Goal: Task Accomplishment & Management: Manage account settings

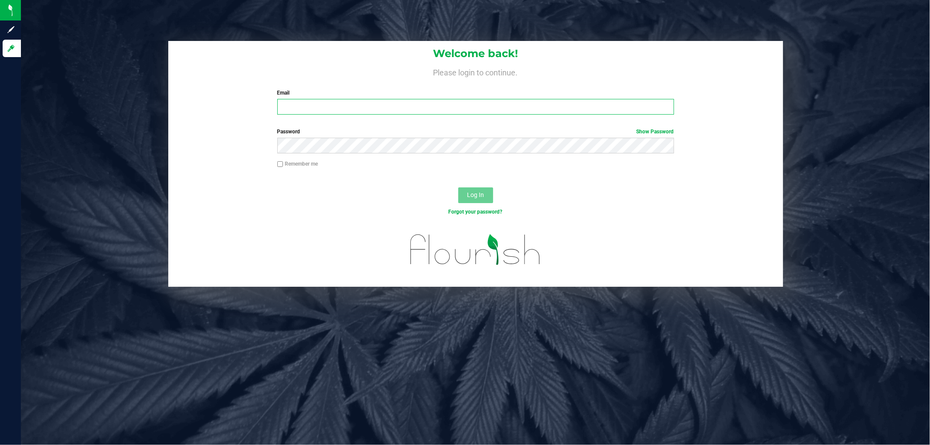
click at [333, 111] on input "Email" at bounding box center [475, 107] width 397 height 16
click at [458, 187] on button "Log In" at bounding box center [475, 195] width 35 height 16
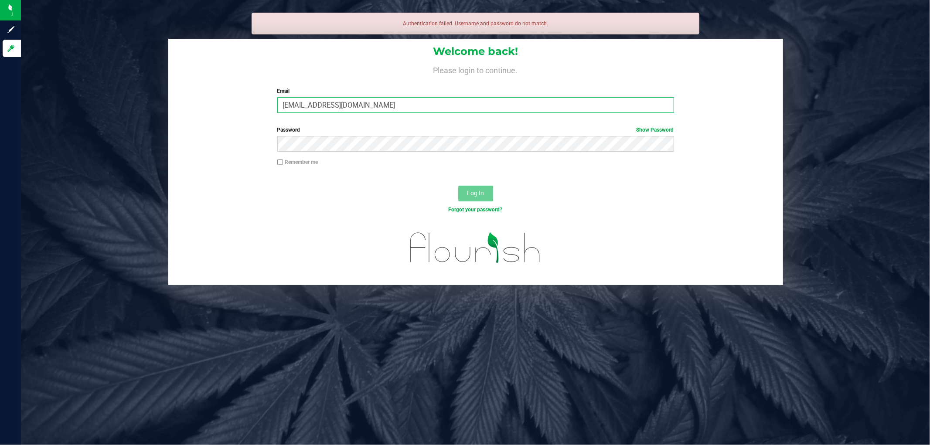
click at [311, 102] on input "[EMAIL_ADDRESS][DOMAIN_NAME]" at bounding box center [475, 105] width 397 height 16
type input "[EMAIL_ADDRESS][DOMAIN_NAME]"
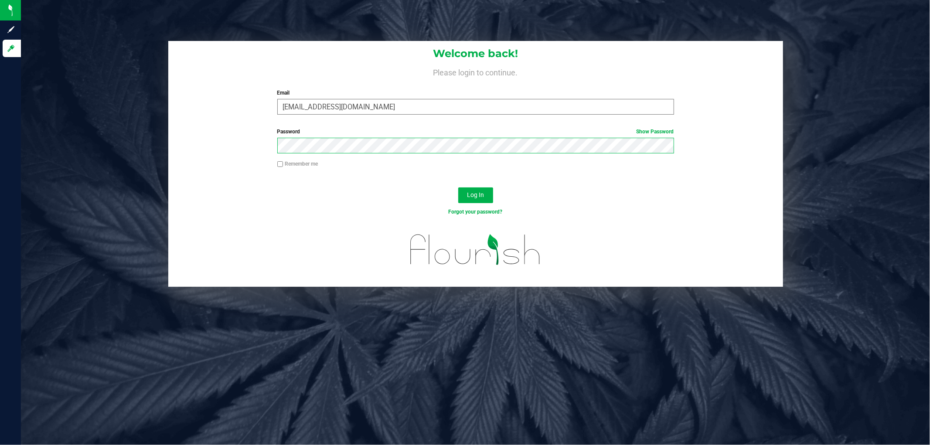
click at [458, 187] on button "Log In" at bounding box center [475, 195] width 35 height 16
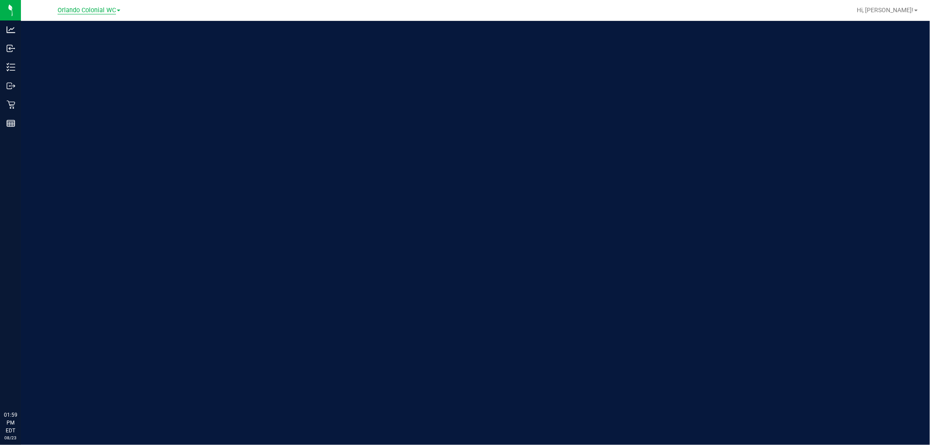
click at [63, 9] on span "Orlando Colonial WC" at bounding box center [87, 11] width 58 height 8
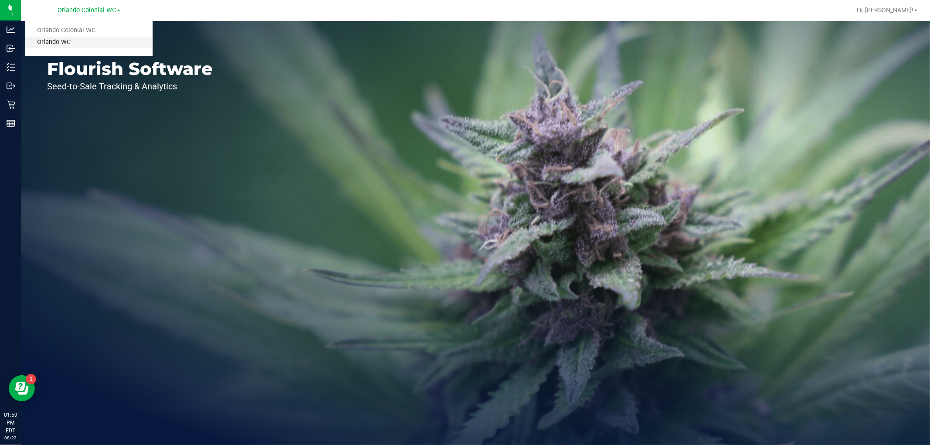
click at [63, 37] on link "Orlando WC" at bounding box center [88, 43] width 127 height 12
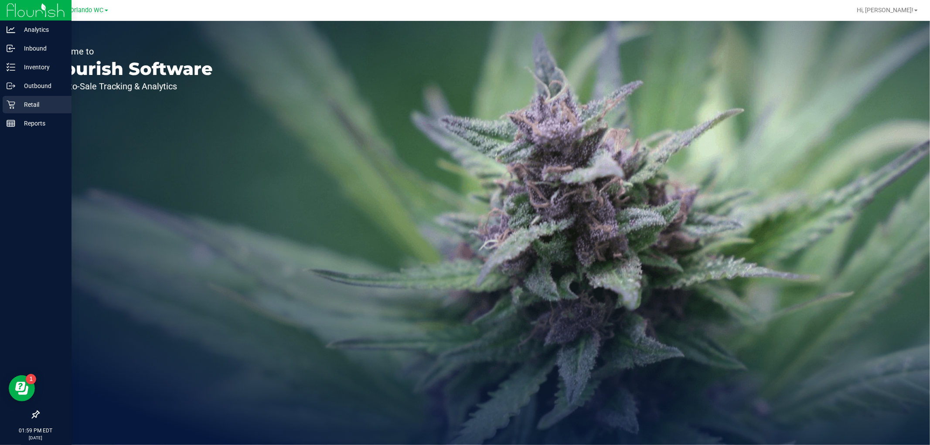
click at [35, 99] on p "Retail" at bounding box center [41, 104] width 52 height 10
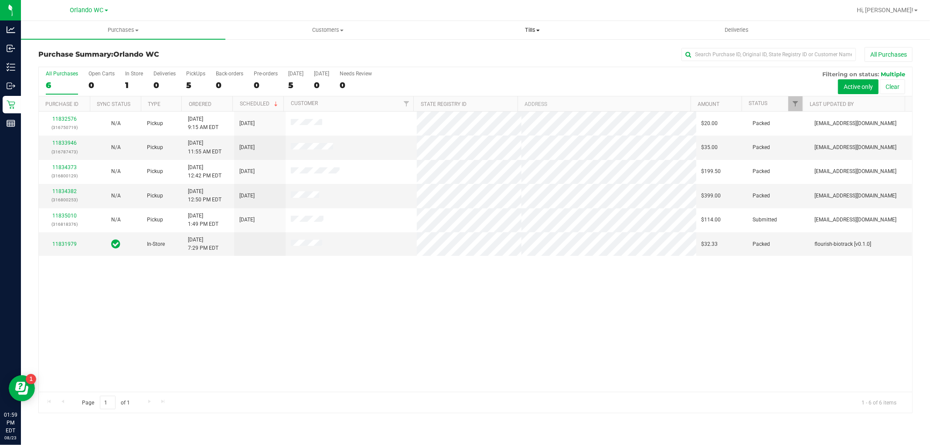
click at [535, 33] on span "Tills" at bounding box center [532, 30] width 204 height 8
click at [477, 51] on span "Manage tills" at bounding box center [459, 52] width 59 height 7
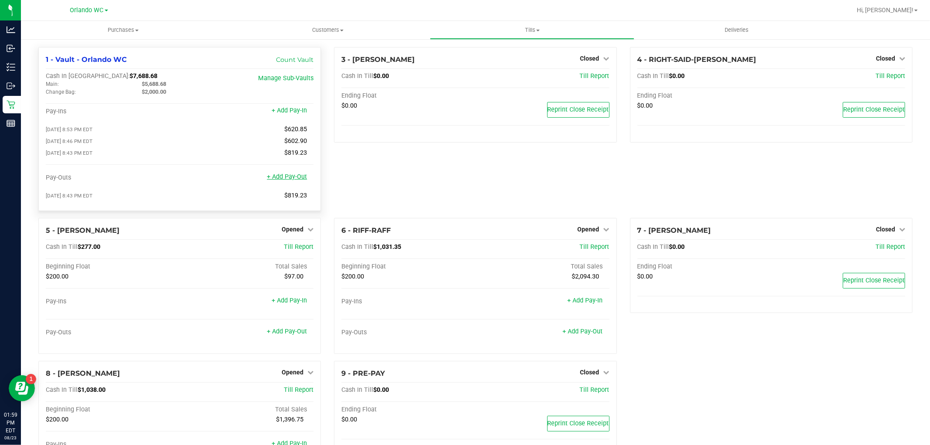
click at [283, 180] on link "+ Add Pay-Out" at bounding box center [287, 176] width 40 height 7
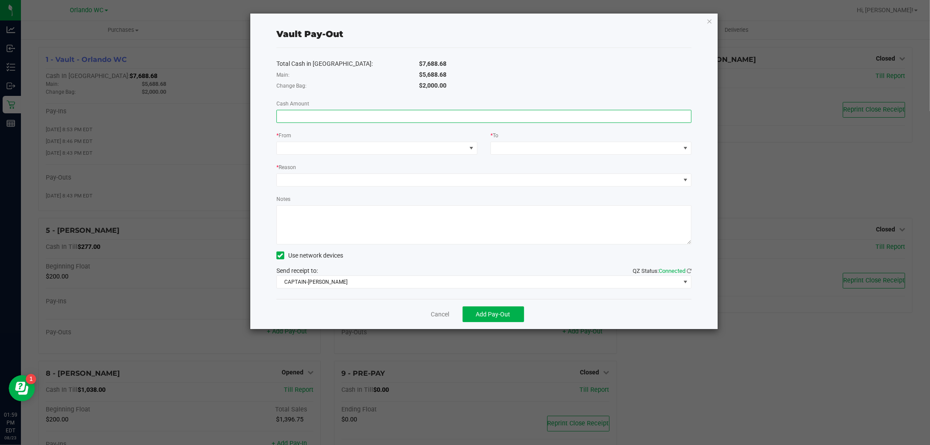
click at [339, 118] on input at bounding box center [484, 116] width 414 height 12
type input "1"
type input "$1,320.00"
click at [410, 146] on span at bounding box center [371, 148] width 189 height 12
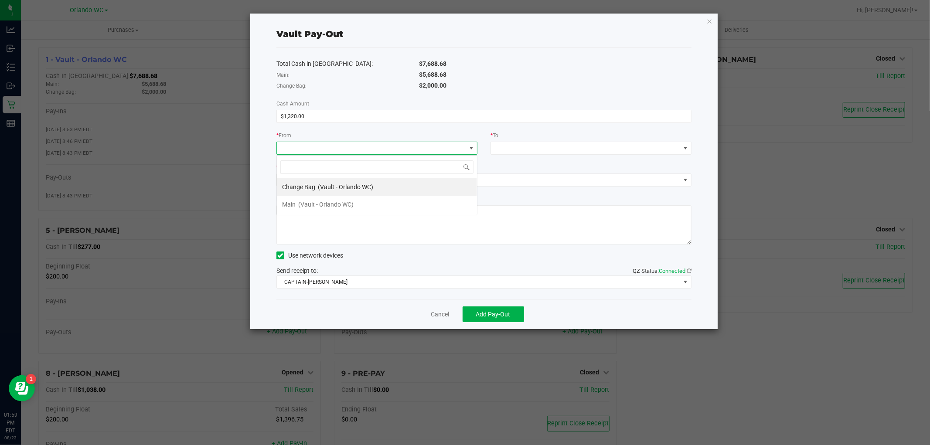
scroll to position [13, 201]
click at [335, 186] on span "(Vault - Orlando WC)" at bounding box center [345, 187] width 55 height 7
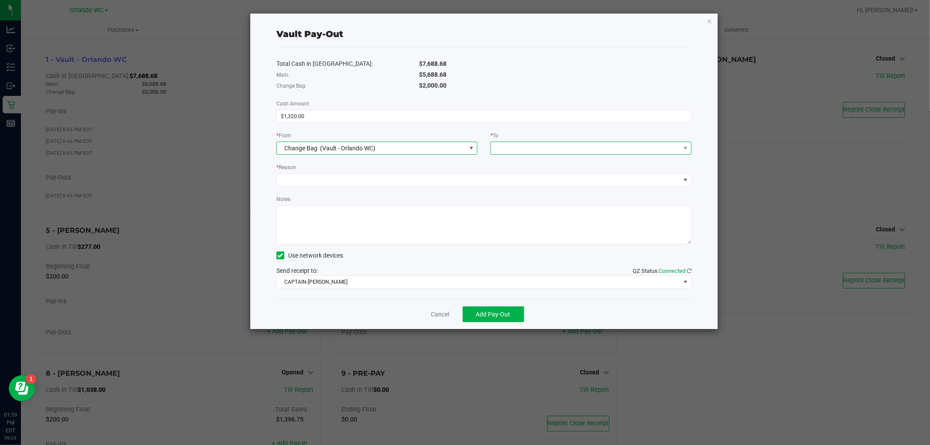
click at [497, 146] on div at bounding box center [497, 148] width 6 height 16
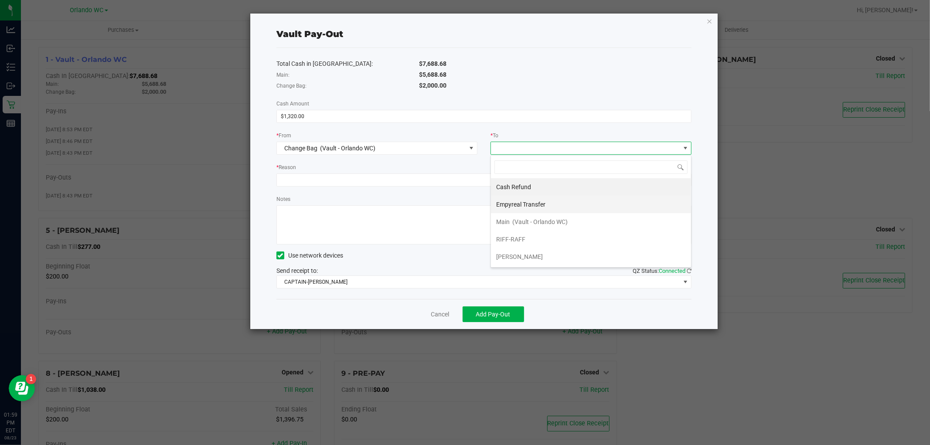
click at [513, 200] on div "Empyreal Transfer" at bounding box center [521, 205] width 51 height 16
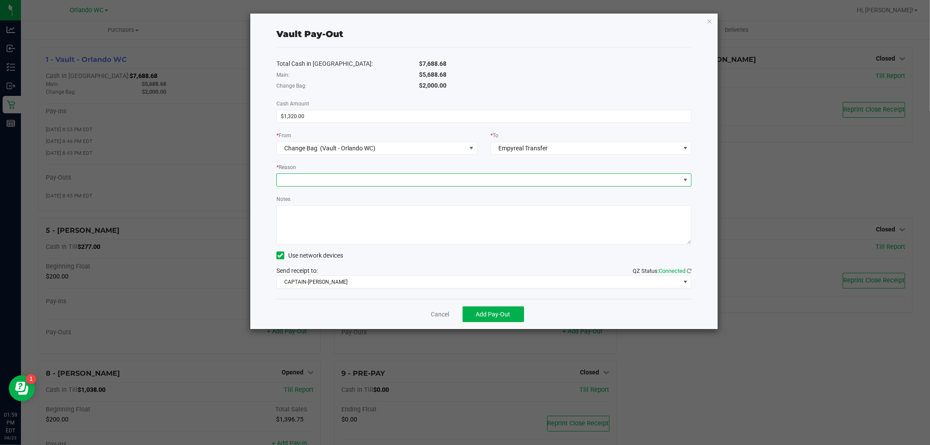
click at [371, 177] on span at bounding box center [478, 180] width 403 height 12
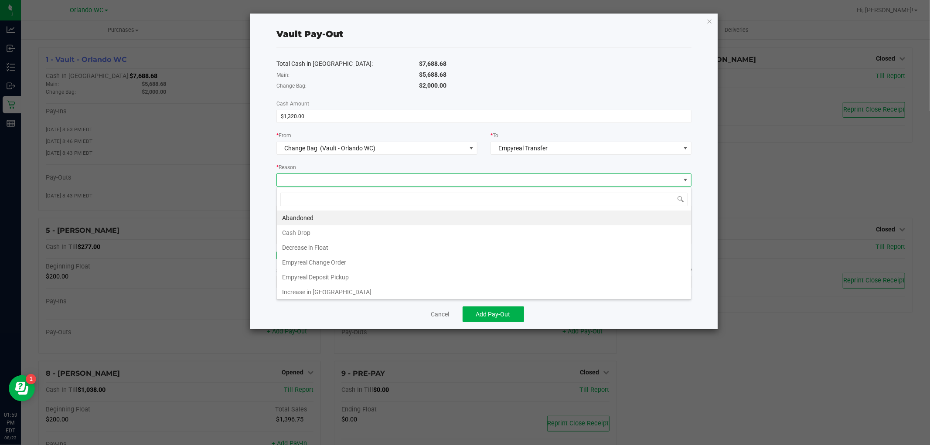
scroll to position [13, 415]
click at [342, 264] on li "Empyreal Change Order" at bounding box center [484, 262] width 414 height 15
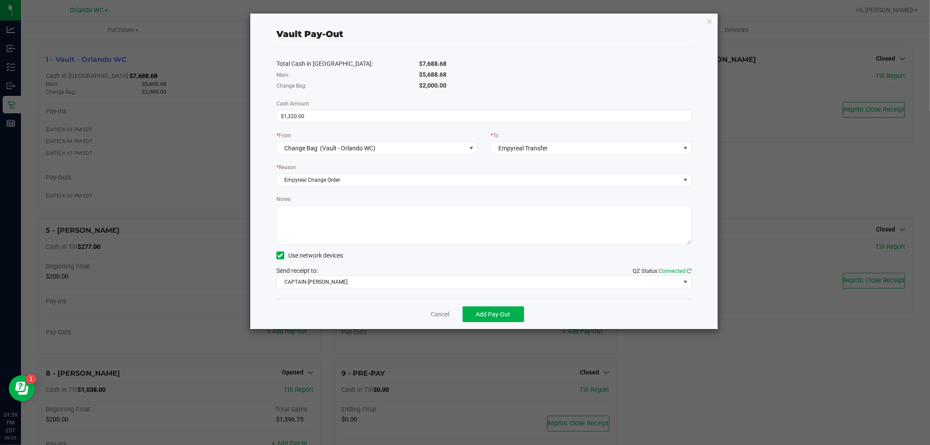
click at [319, 227] on textarea "Notes" at bounding box center [483, 224] width 415 height 39
type textarea "Change order for $1320.00 - SC"
click at [363, 288] on span "CAPTAIN-[PERSON_NAME]" at bounding box center [478, 282] width 403 height 12
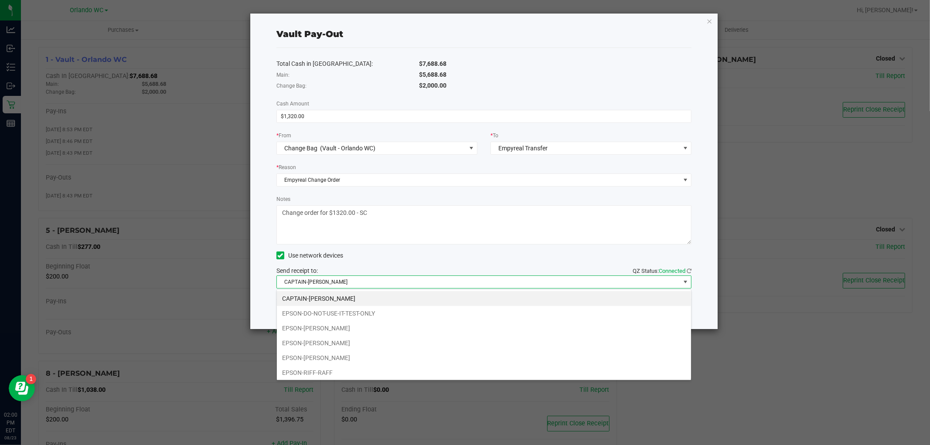
drag, startPoint x: 332, startPoint y: 354, endPoint x: 372, endPoint y: 348, distance: 41.1
click at [337, 355] on li "EPSON-[PERSON_NAME]" at bounding box center [484, 358] width 414 height 15
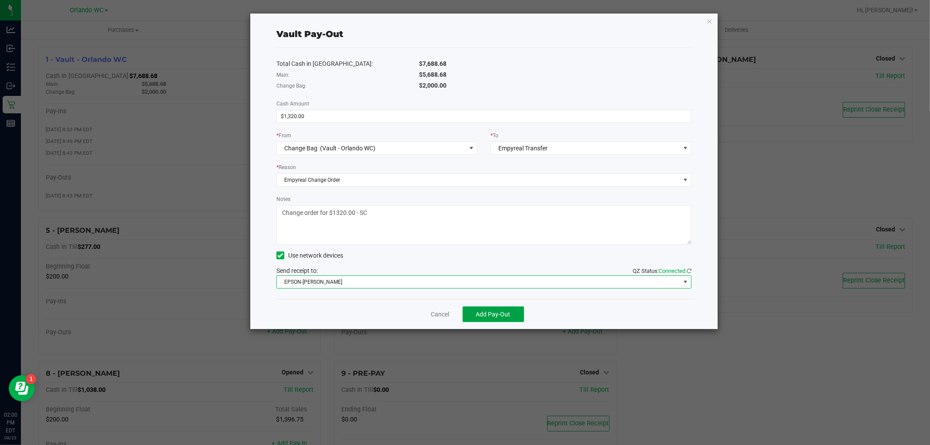
click at [486, 313] on span "Add Pay-Out" at bounding box center [493, 314] width 34 height 7
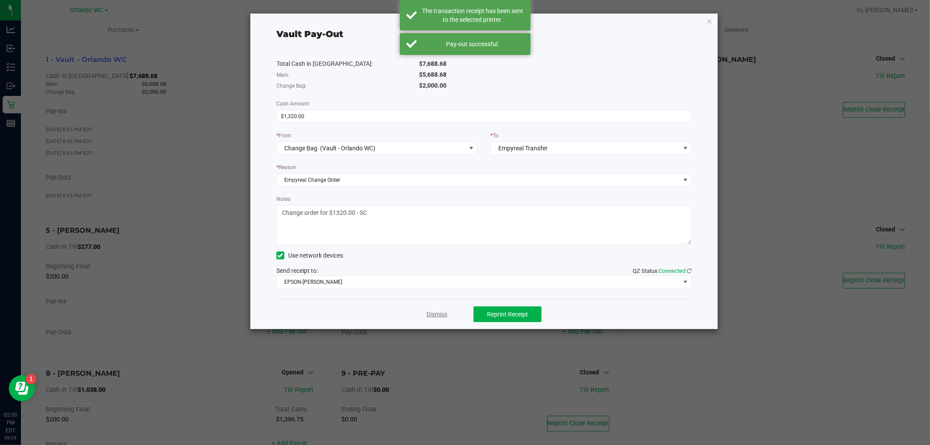
click at [437, 311] on link "Dismiss" at bounding box center [436, 314] width 21 height 9
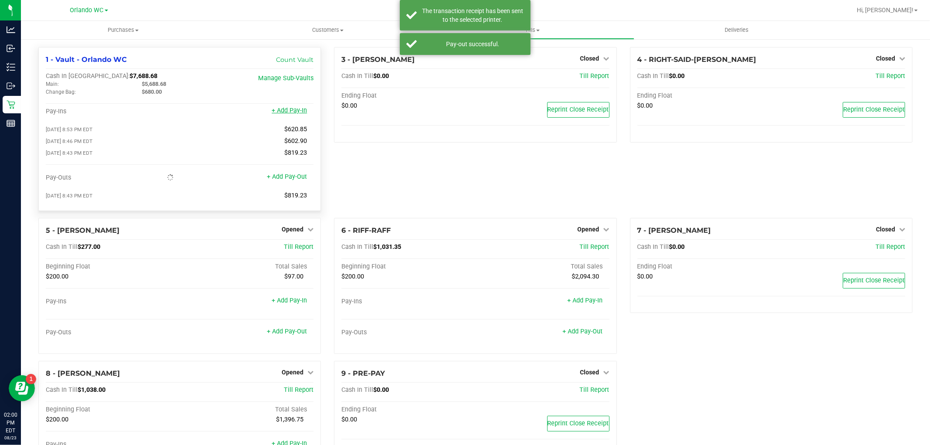
click at [297, 109] on link "+ Add Pay-In" at bounding box center [289, 110] width 35 height 7
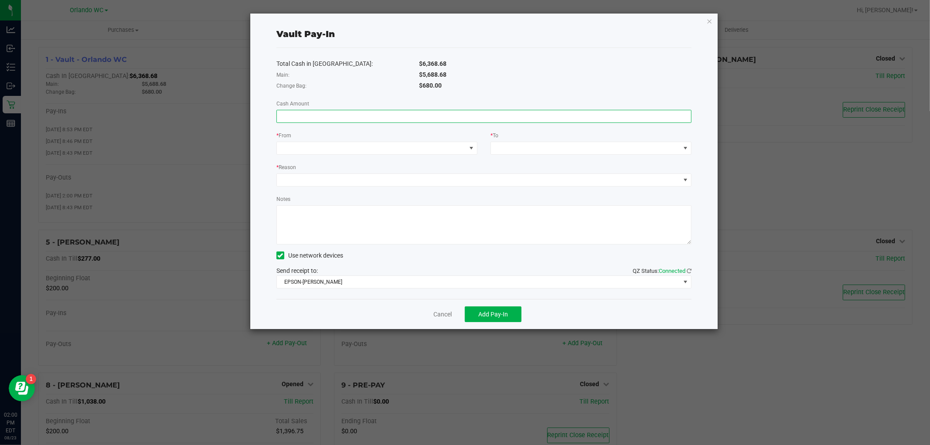
click at [452, 118] on input at bounding box center [484, 116] width 414 height 12
type input "$1,320.00"
click at [432, 150] on span at bounding box center [371, 148] width 189 height 12
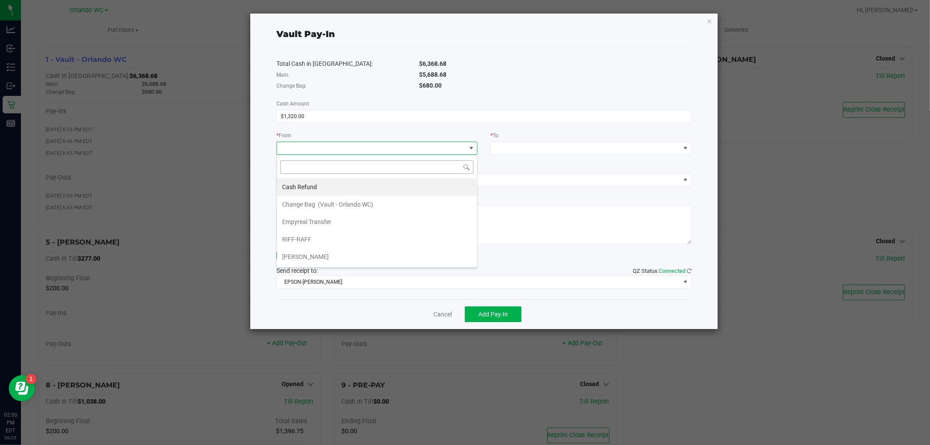
scroll to position [13, 201]
drag, startPoint x: 340, startPoint y: 225, endPoint x: 349, endPoint y: 218, distance: 11.5
click at [341, 225] on li "Empyreal Transfer" at bounding box center [377, 221] width 200 height 17
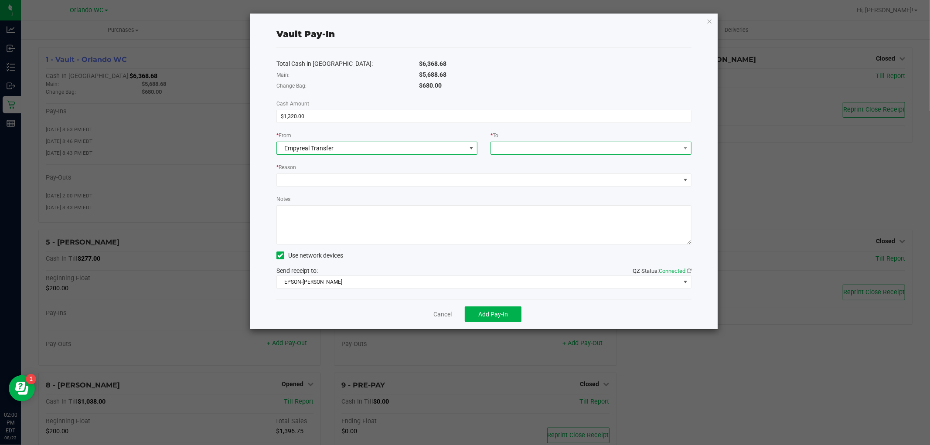
click at [555, 147] on span at bounding box center [585, 148] width 189 height 12
click at [448, 150] on span "Empyreal Transfer" at bounding box center [371, 148] width 189 height 12
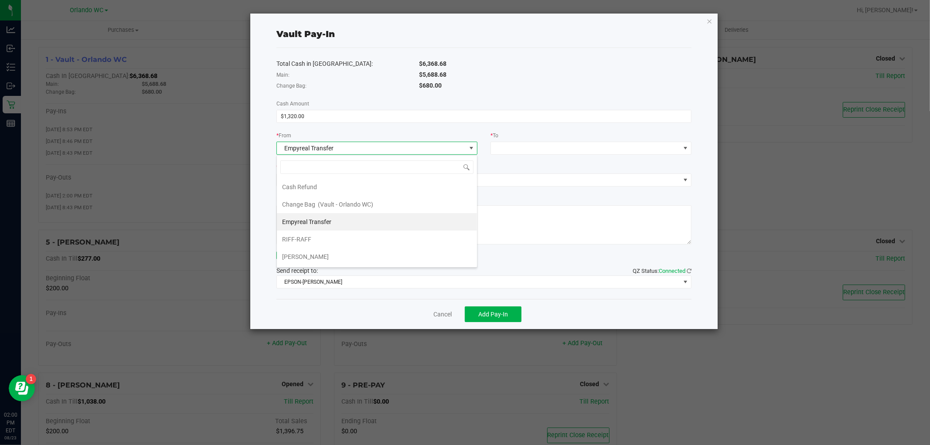
click at [336, 223] on li "Empyreal Transfer" at bounding box center [377, 221] width 200 height 17
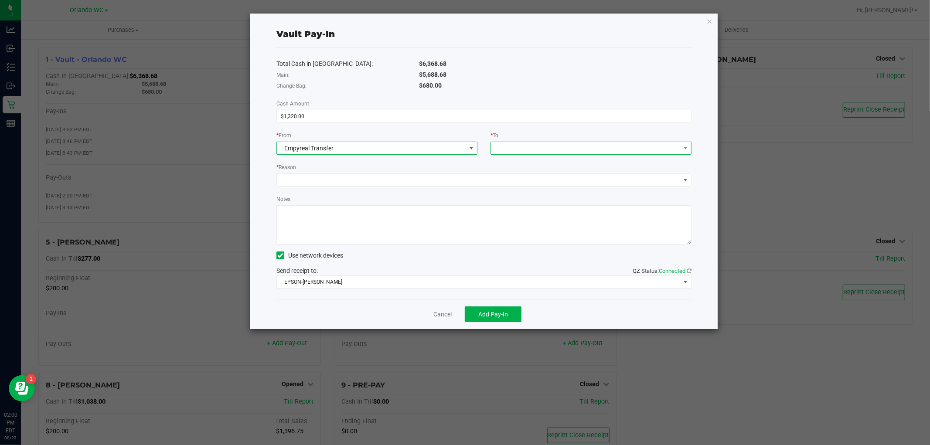
click at [509, 146] on span at bounding box center [585, 148] width 189 height 12
click at [516, 185] on span "Change Bag" at bounding box center [512, 187] width 33 height 7
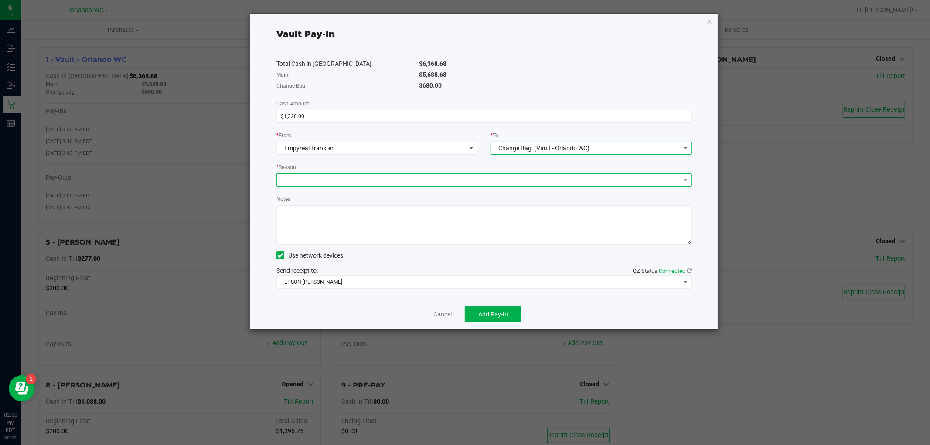
click at [386, 179] on span at bounding box center [478, 180] width 403 height 12
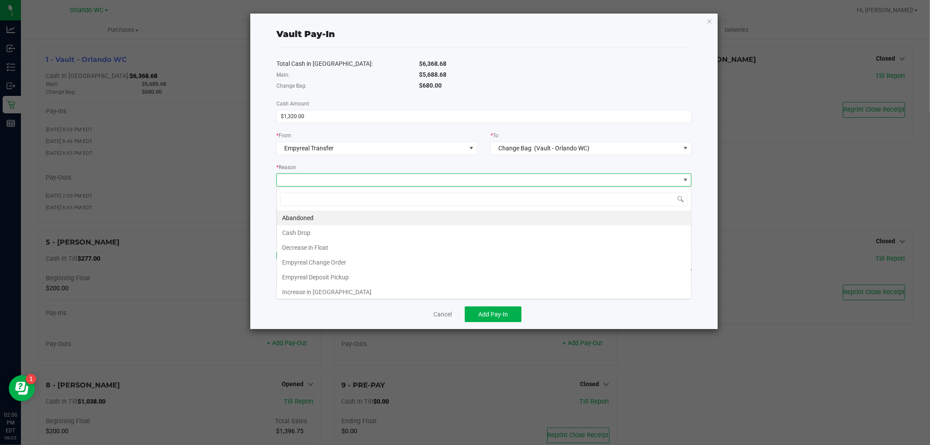
scroll to position [13, 415]
click at [350, 279] on li "Empyreal Deposit Pickup" at bounding box center [484, 277] width 414 height 15
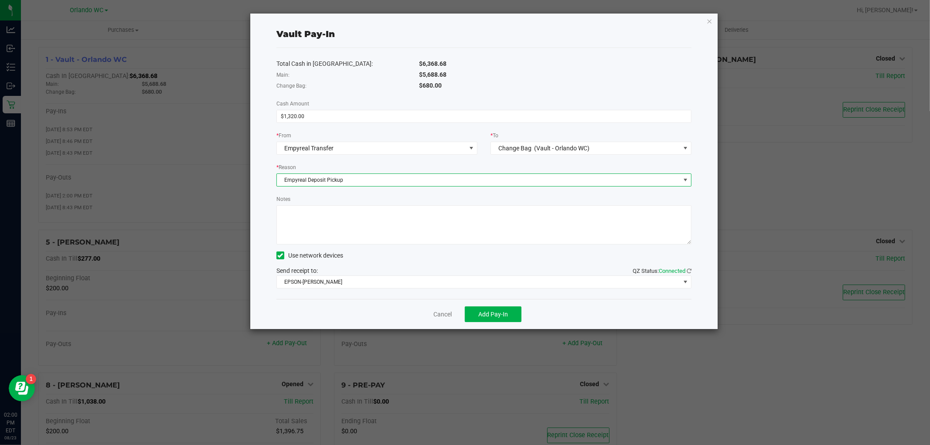
click at [351, 176] on span "Empyreal Deposit Pickup" at bounding box center [478, 180] width 403 height 12
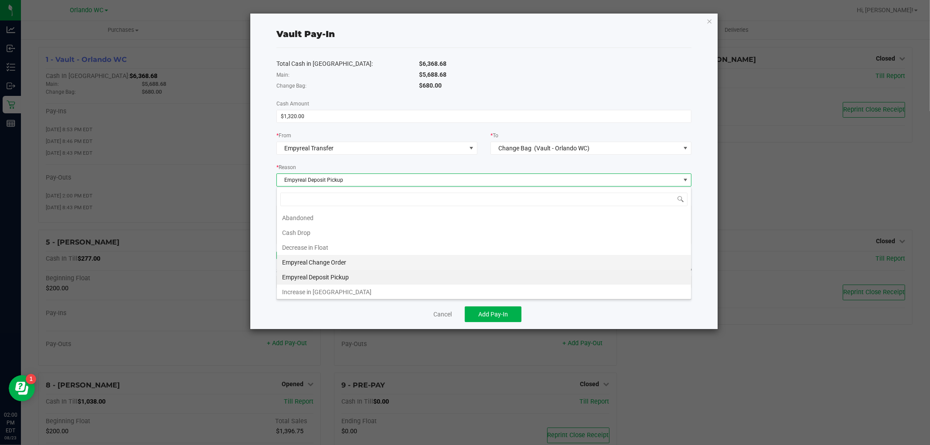
click at [334, 258] on li "Empyreal Change Order" at bounding box center [484, 262] width 414 height 15
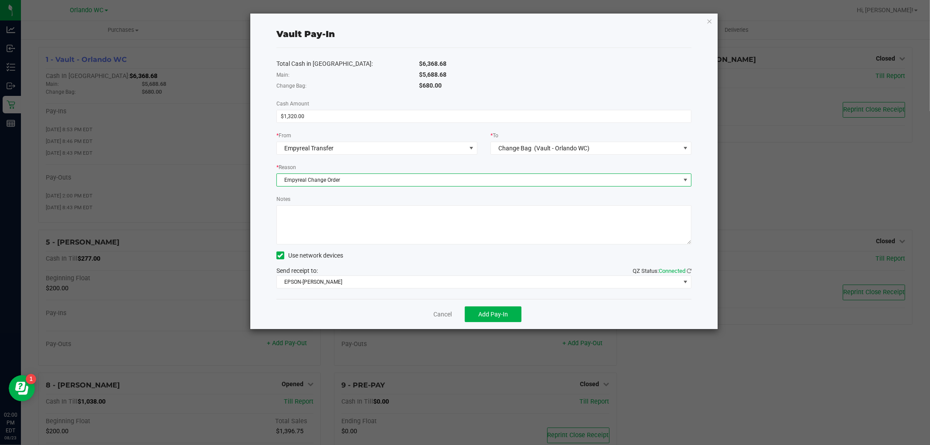
click at [335, 222] on textarea "Notes" at bounding box center [483, 224] width 415 height 39
type textarea "Change order for $1320.00 - SC"
click at [498, 315] on span "Add Pay-In" at bounding box center [493, 314] width 30 height 7
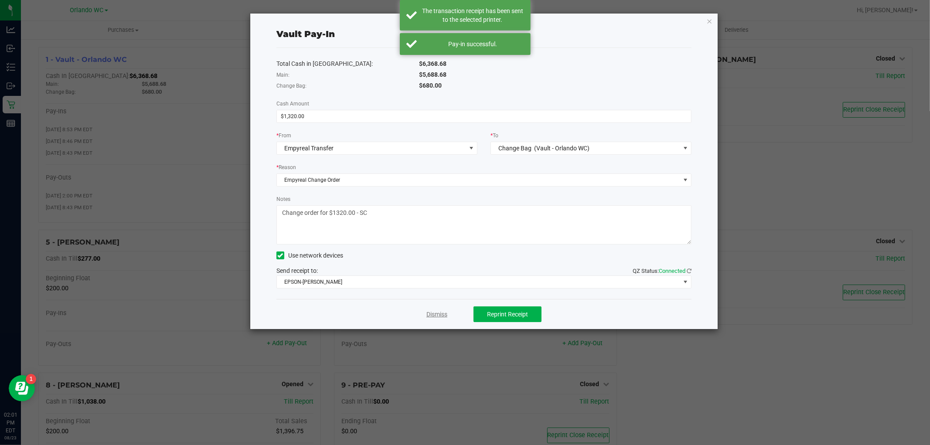
click at [439, 312] on link "Dismiss" at bounding box center [436, 314] width 21 height 9
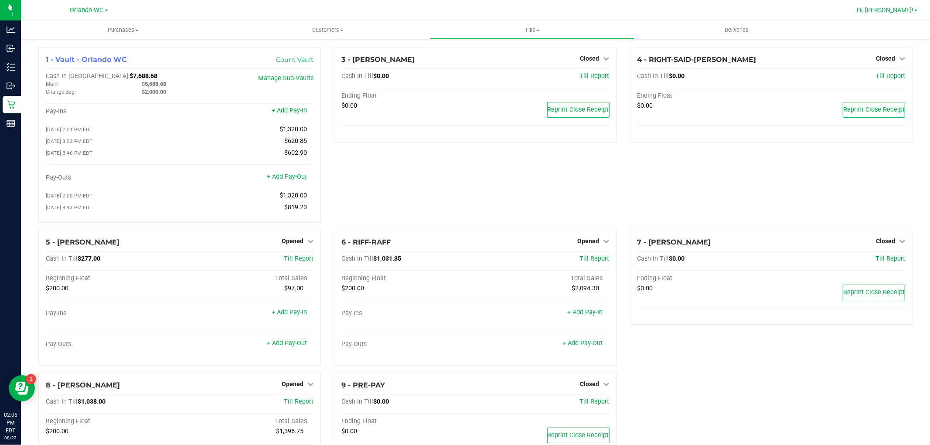
click at [906, 10] on span "Hi, [PERSON_NAME]!" at bounding box center [885, 10] width 57 height 7
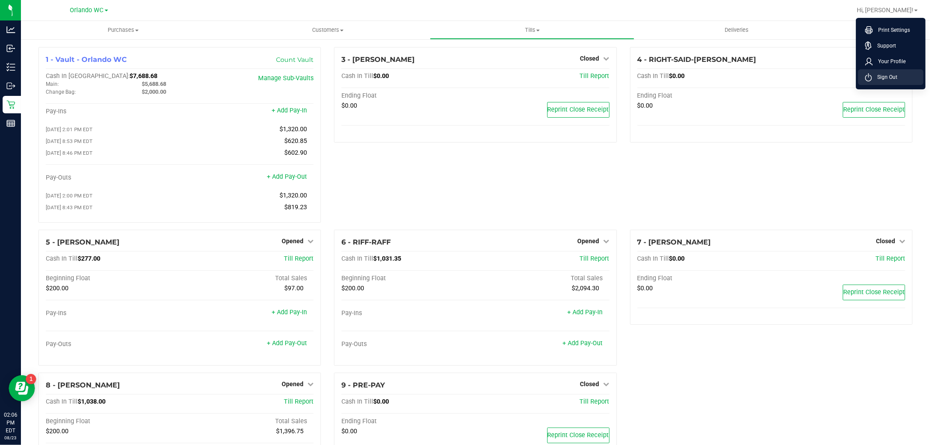
click at [897, 77] on li "Sign Out" at bounding box center [890, 77] width 65 height 16
